Goal: Task Accomplishment & Management: Manage account settings

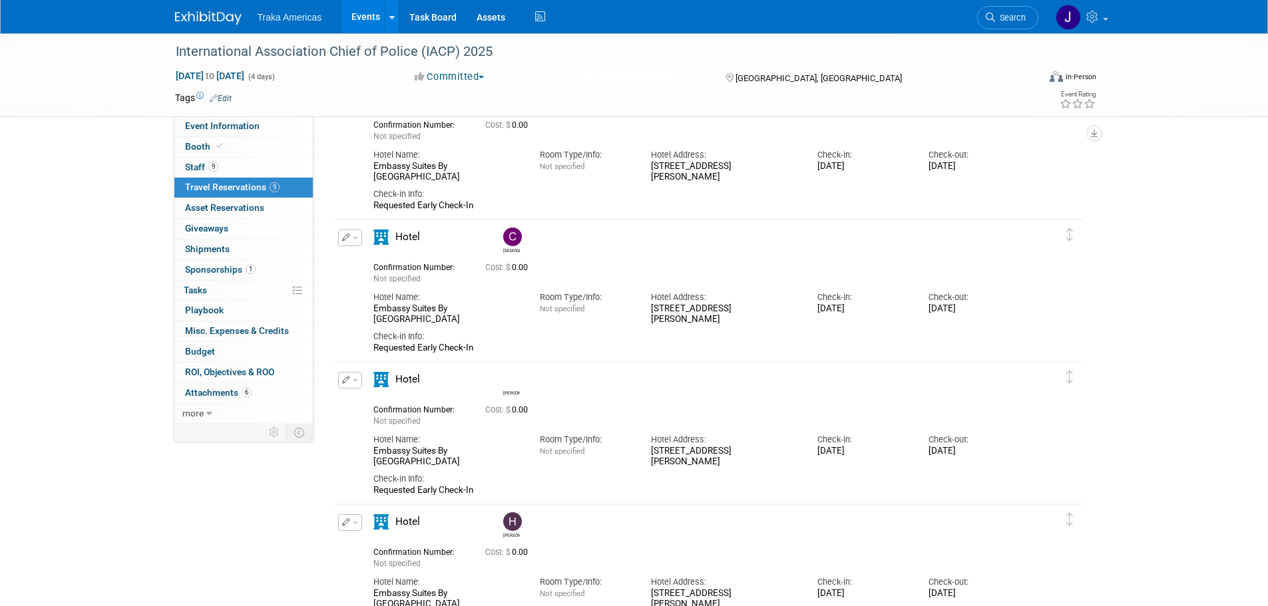
click at [198, 12] on img at bounding box center [208, 17] width 67 height 13
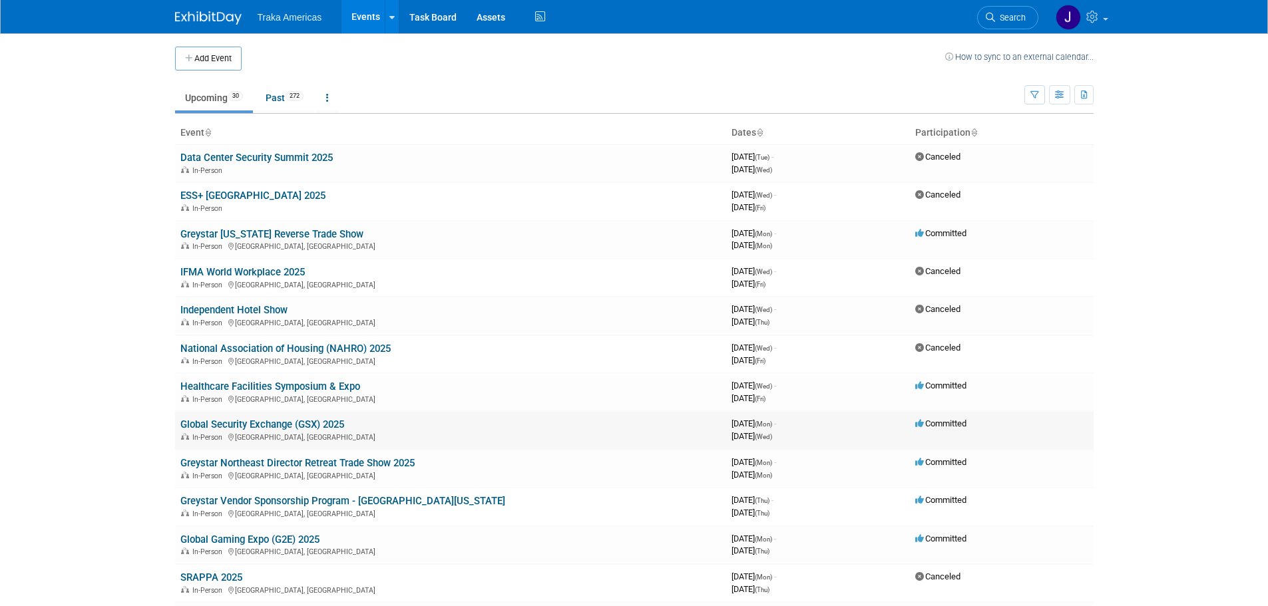
click at [248, 425] on link "Global Security Exchange (GSX) 2025" at bounding box center [262, 425] width 164 height 12
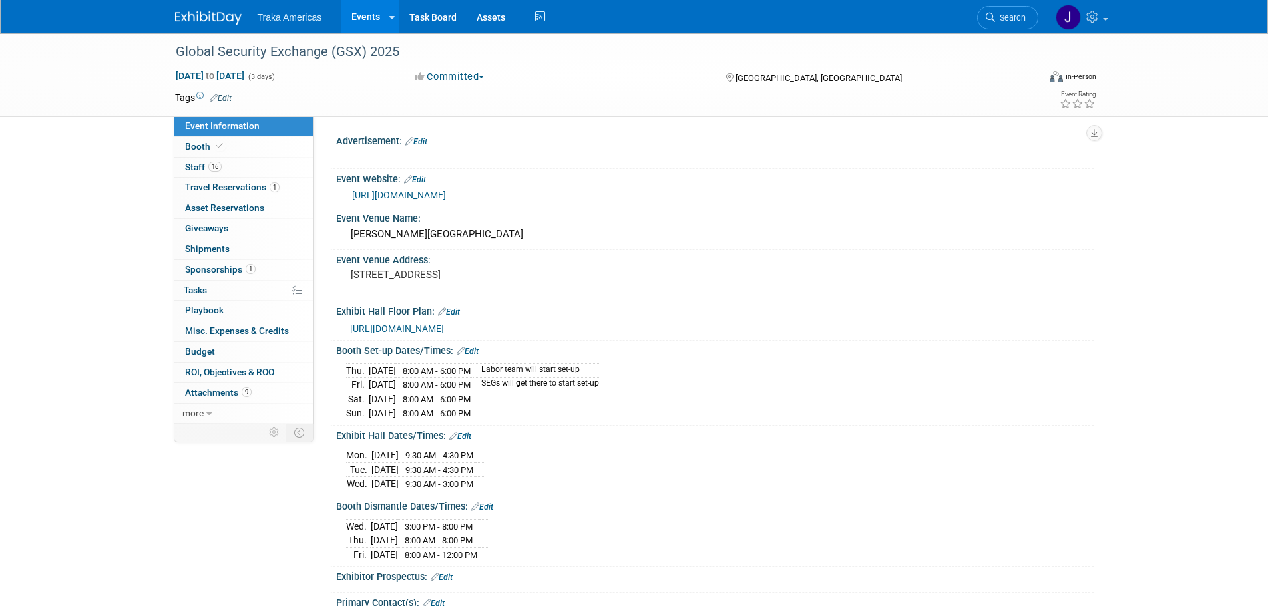
select select "National"
click at [197, 16] on img at bounding box center [208, 17] width 67 height 13
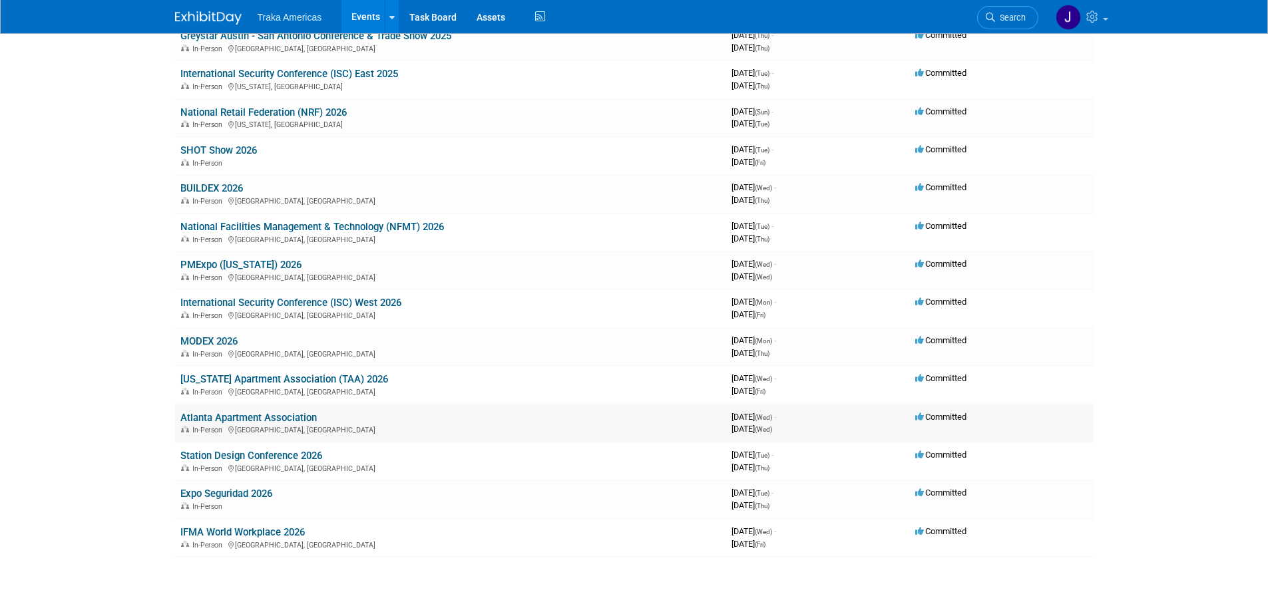
scroll to position [841, 0]
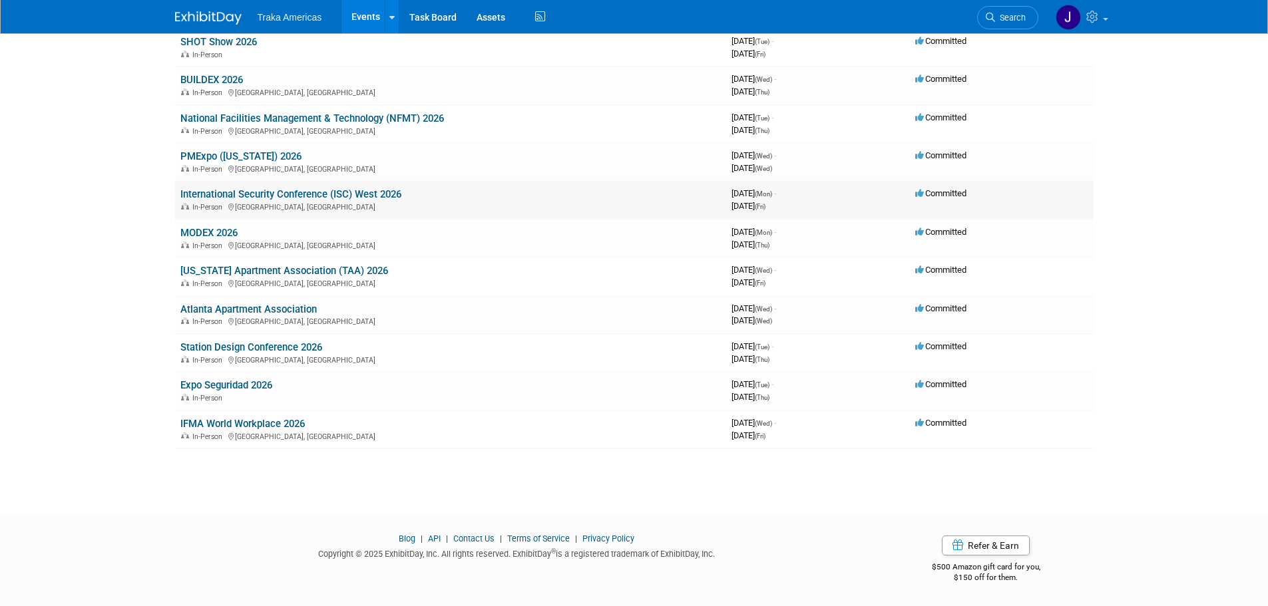
click at [283, 192] on link "International Security Conference (ISC) West 2026" at bounding box center [290, 194] width 221 height 12
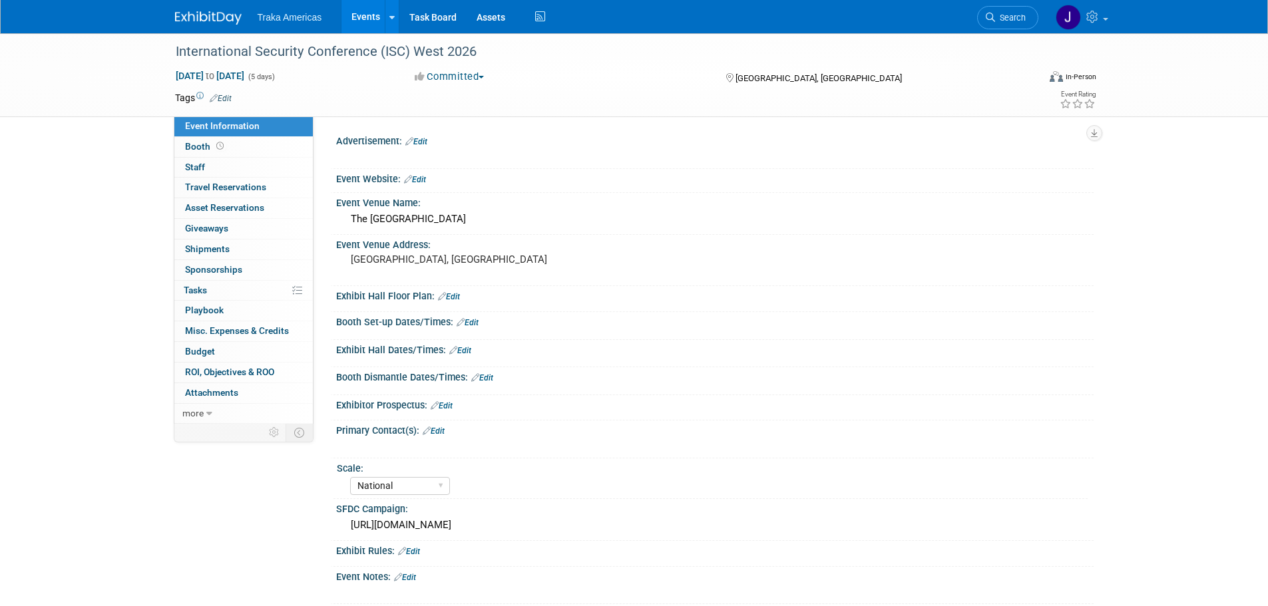
select select "National"
click at [219, 146] on icon at bounding box center [219, 145] width 7 height 7
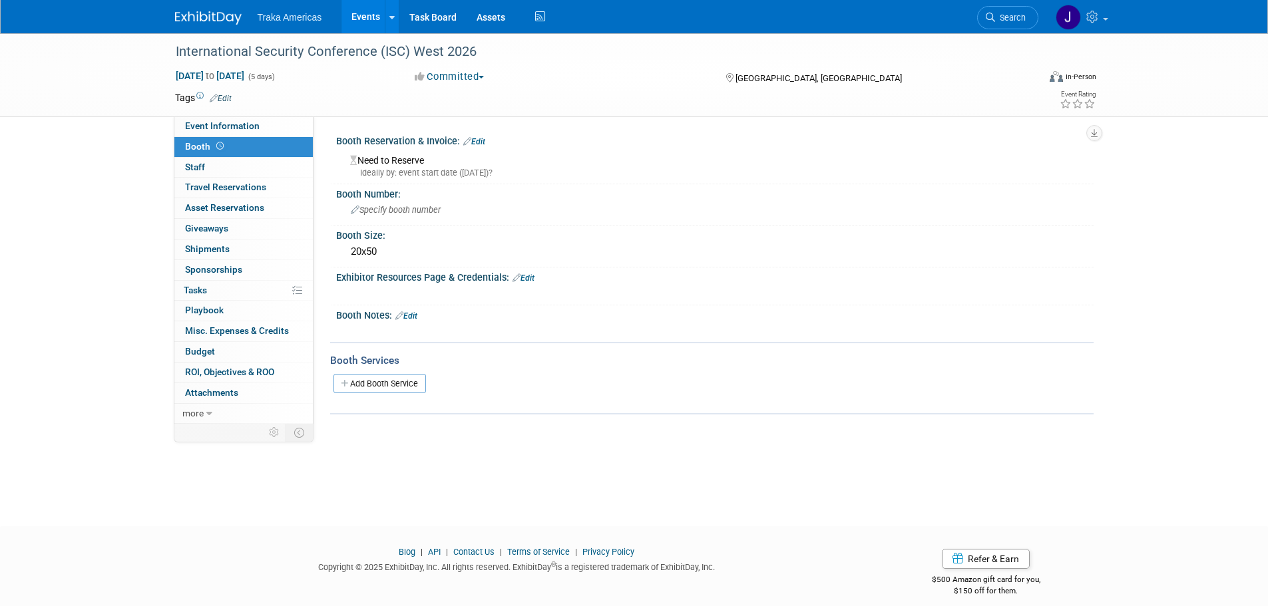
click at [483, 142] on link "Edit" at bounding box center [474, 141] width 22 height 9
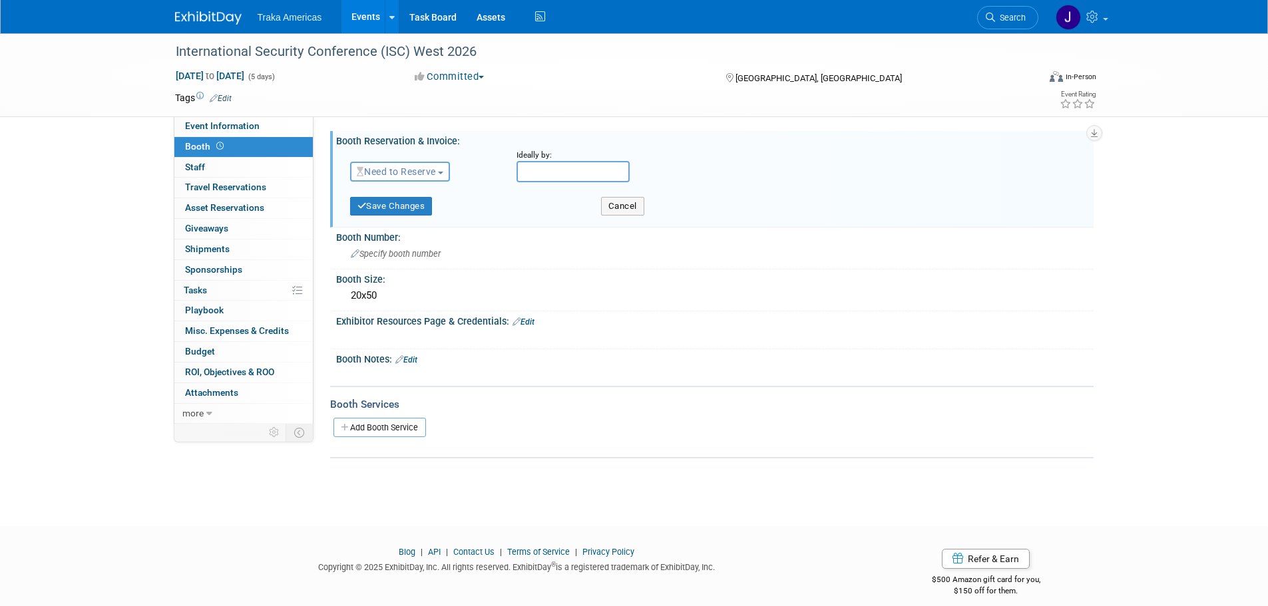
click at [407, 164] on button "Need to Reserve" at bounding box center [400, 172] width 100 height 20
click at [414, 212] on link "Reserved" at bounding box center [422, 213] width 142 height 19
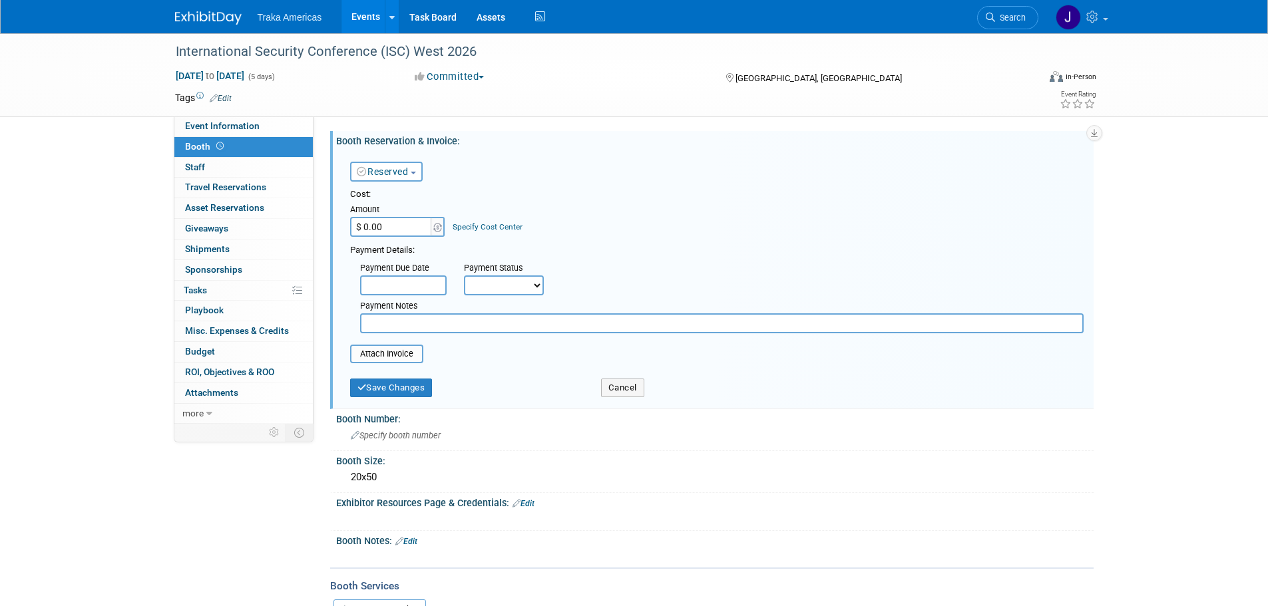
click at [391, 226] on input "$ 0.00" at bounding box center [391, 227] width 83 height 20
type input "$ 102,350.00"
click at [396, 353] on input "file" at bounding box center [343, 354] width 158 height 16
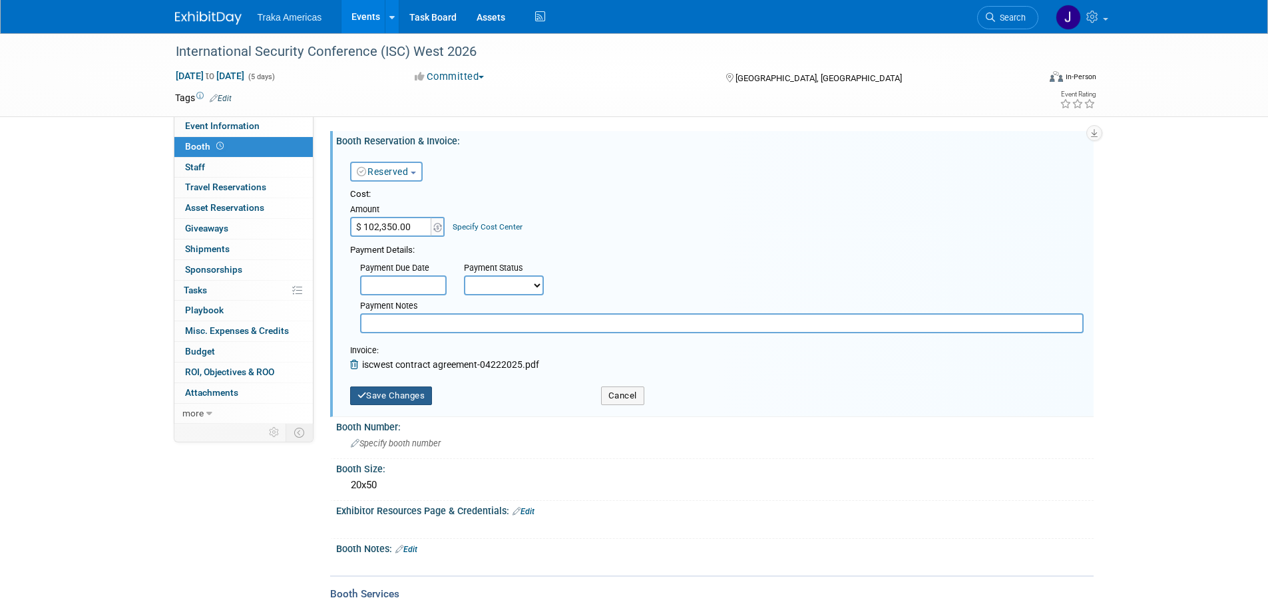
click at [371, 399] on button "Save Changes" at bounding box center [391, 396] width 83 height 19
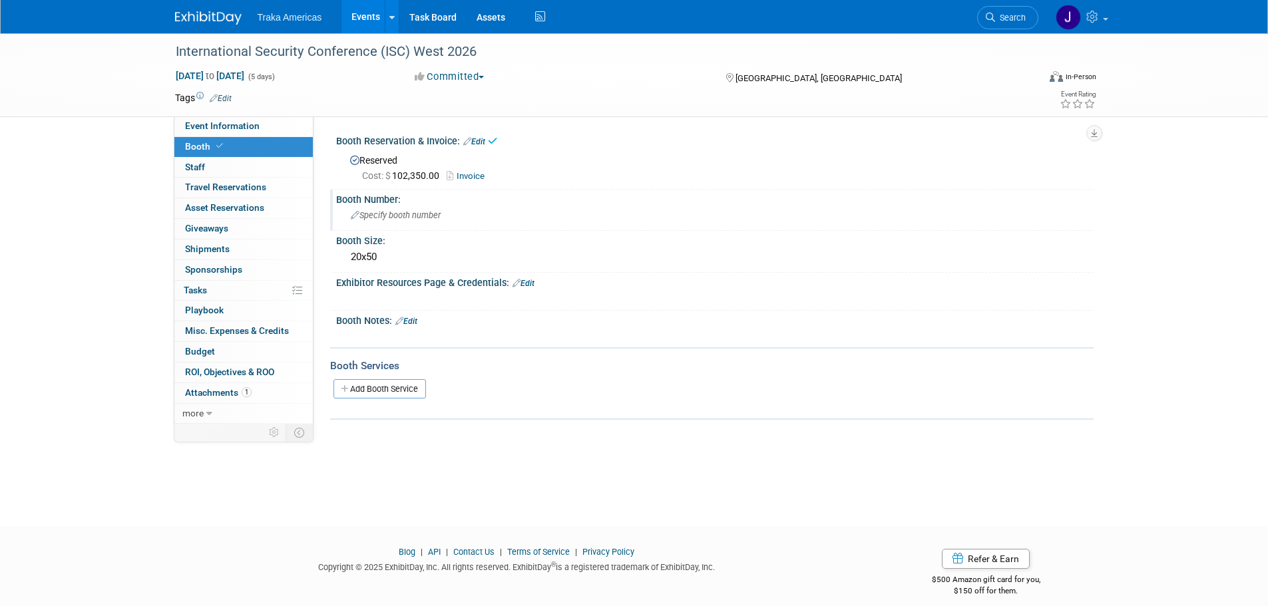
click at [380, 212] on span "Specify booth number" at bounding box center [396, 215] width 90 height 10
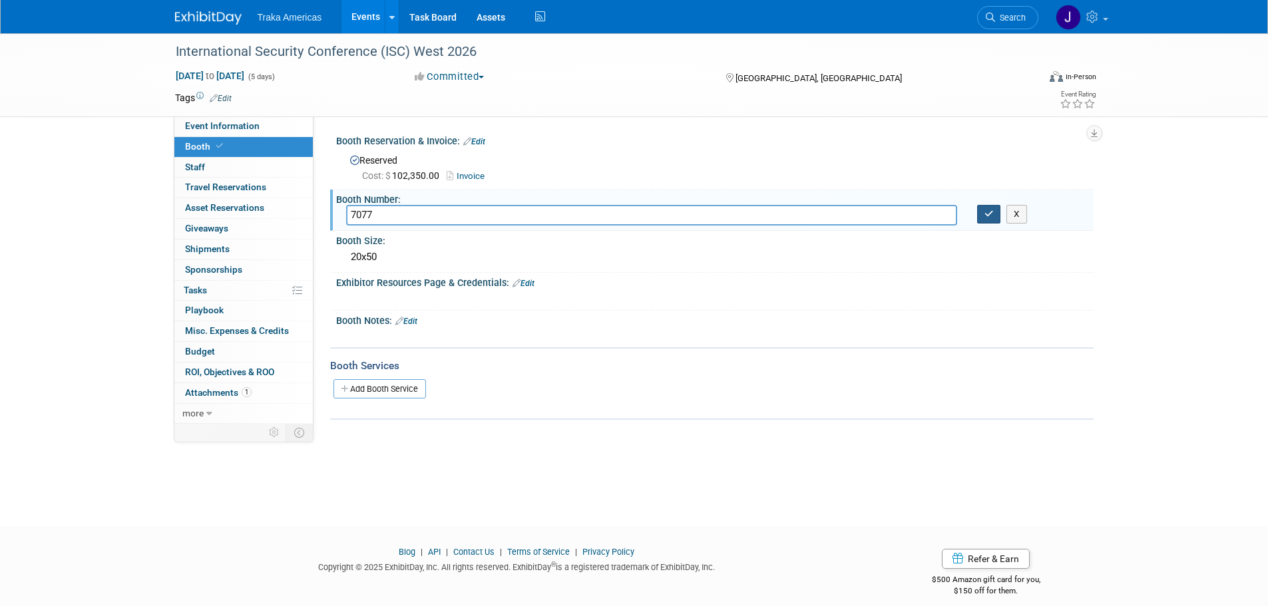
type input "7077"
click at [981, 217] on button "button" at bounding box center [989, 214] width 24 height 19
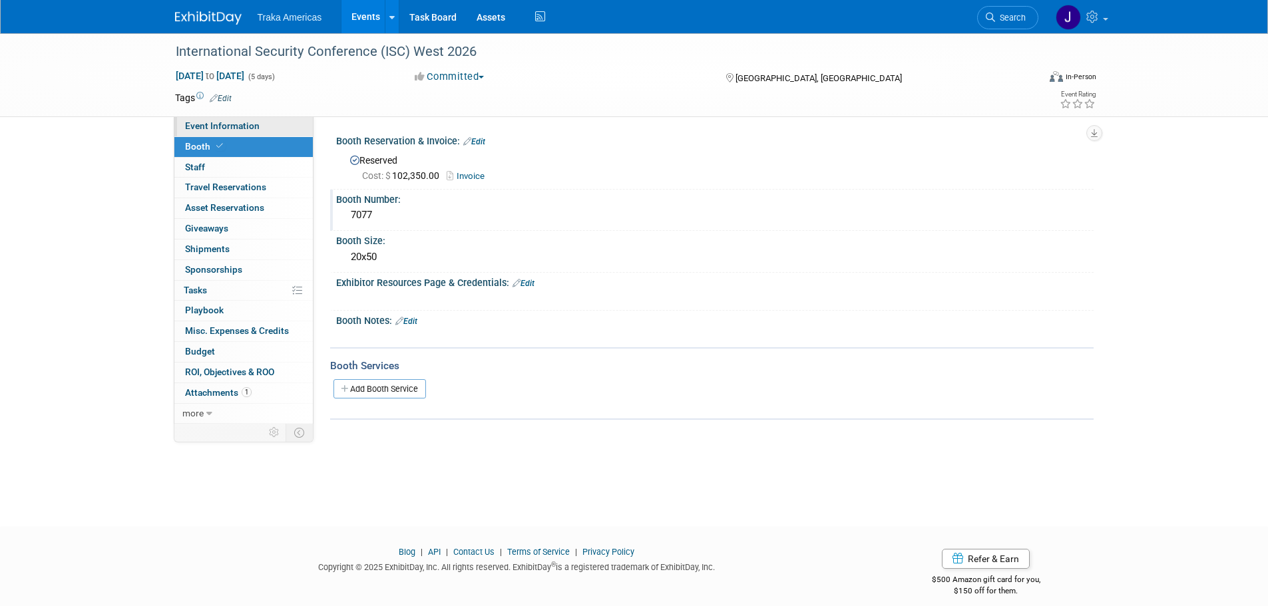
click at [224, 128] on span "Event Information" at bounding box center [222, 125] width 75 height 11
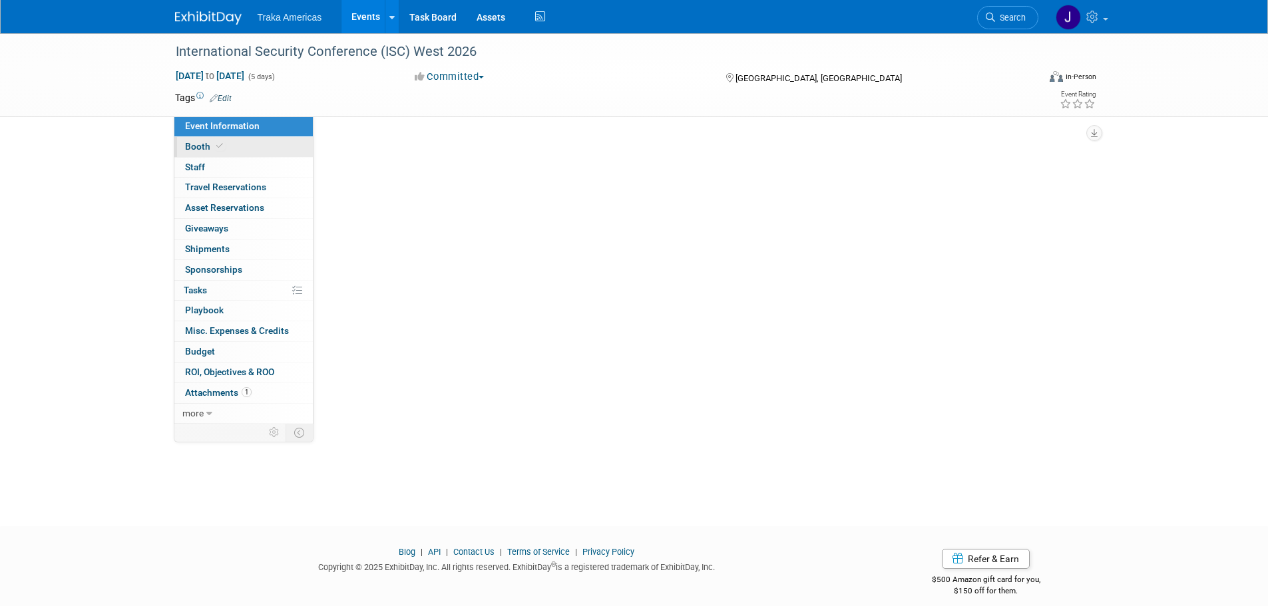
select select "National"
